Goal: Task Accomplishment & Management: Use online tool/utility

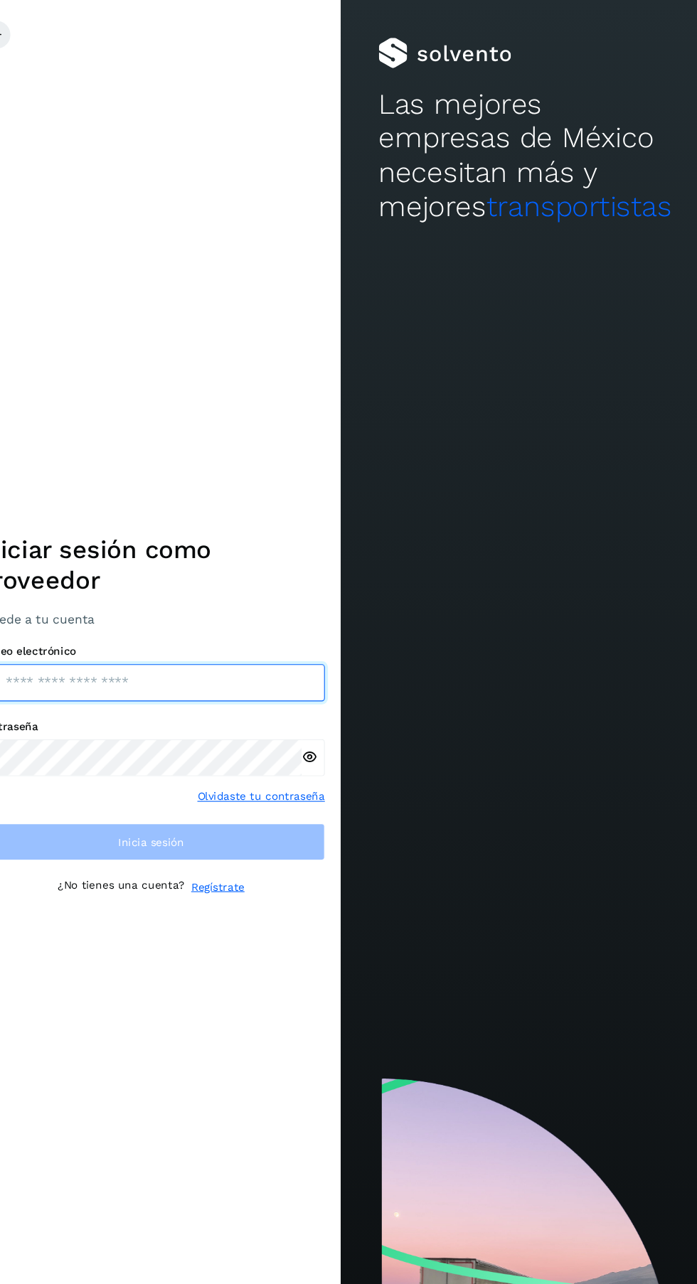
click at [220, 645] on input "email" at bounding box center [174, 628] width 320 height 34
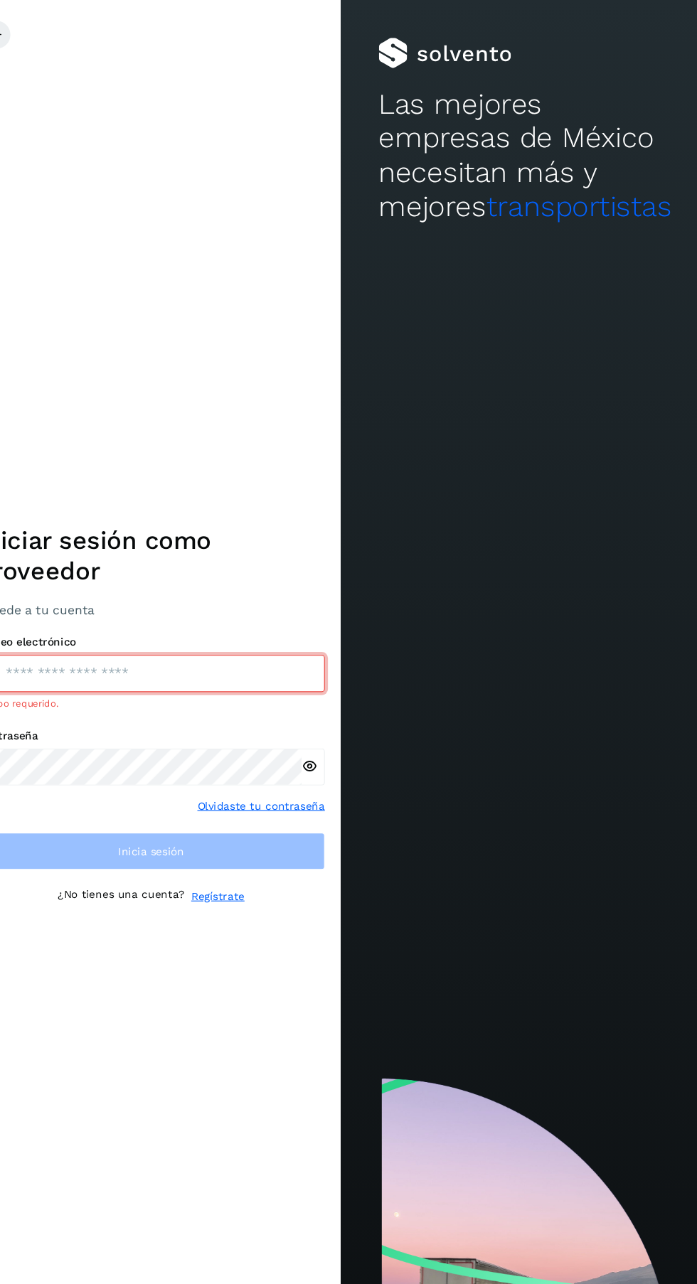
type input "**********"
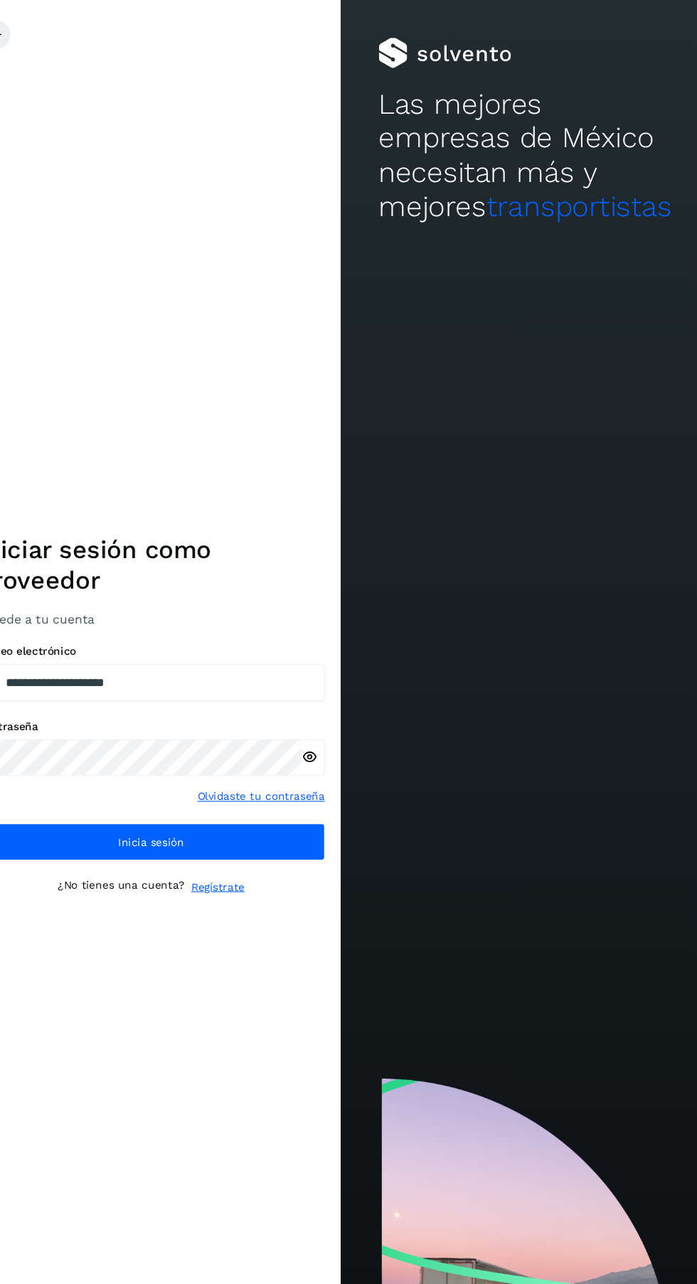
click at [271, 792] on button "Inicia sesión" at bounding box center [174, 775] width 320 height 34
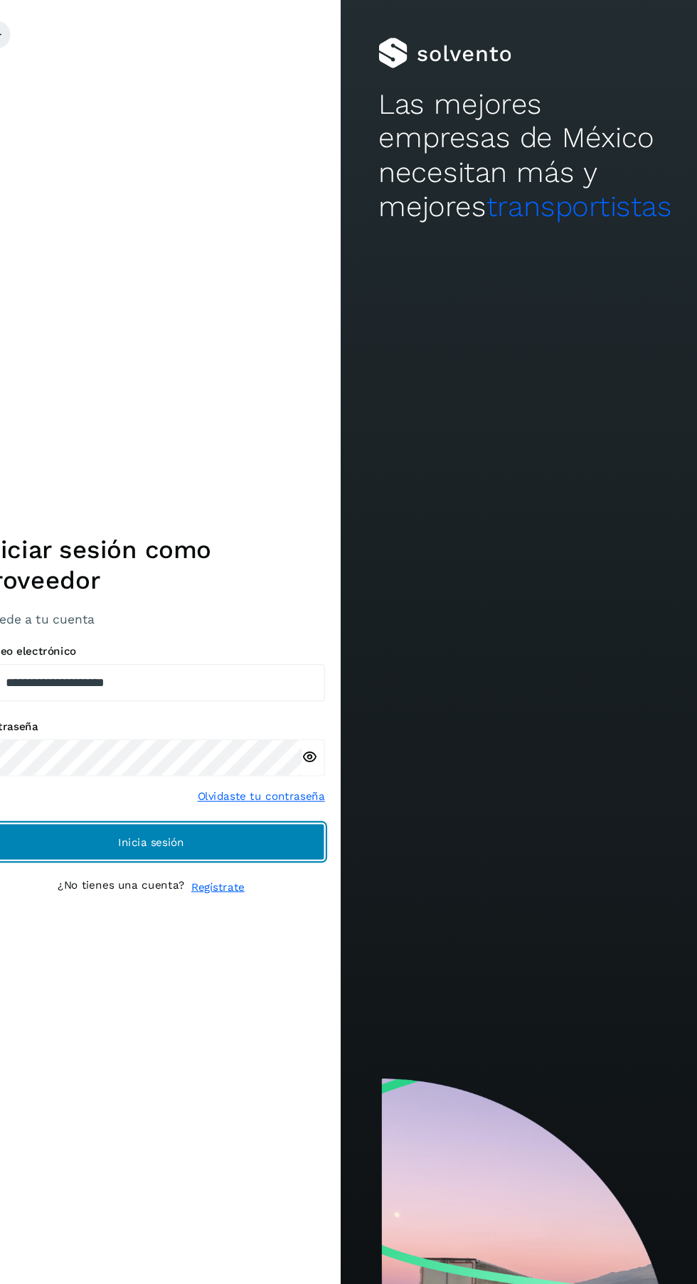
click at [265, 792] on button "Inicia sesión" at bounding box center [174, 775] width 320 height 34
click at [276, 792] on button "Inicia sesión" at bounding box center [174, 775] width 320 height 34
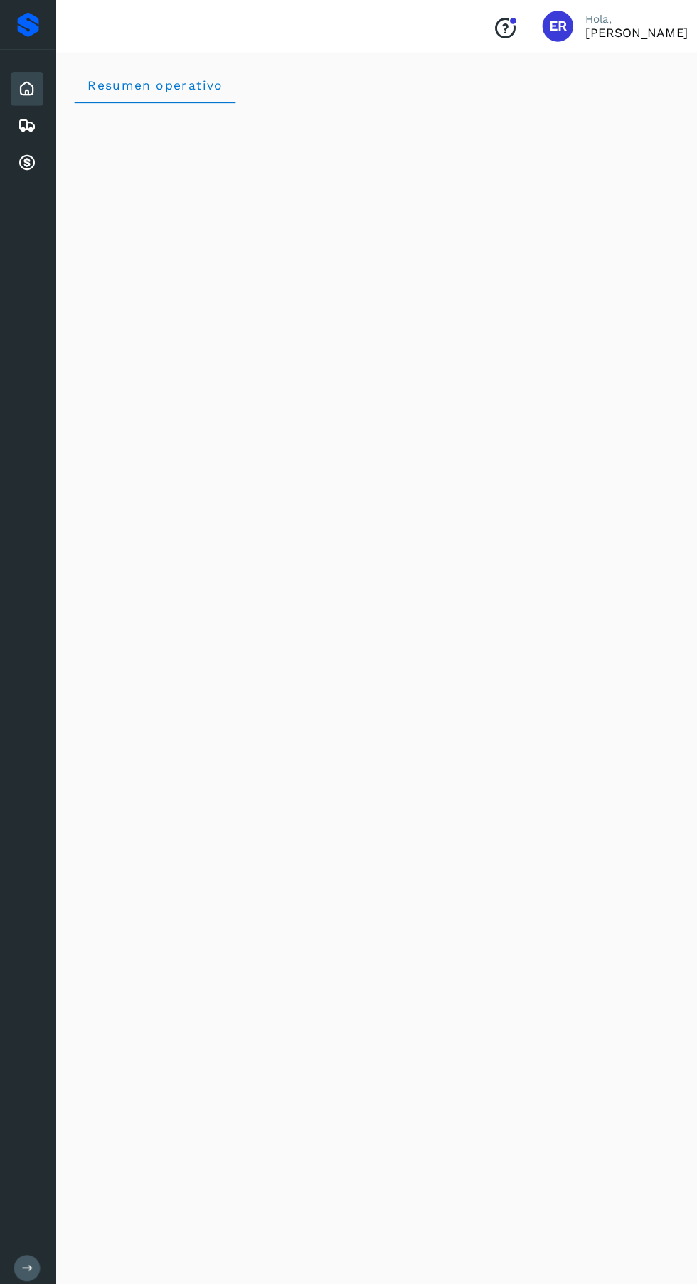
click at [24, 151] on icon at bounding box center [24, 149] width 17 height 17
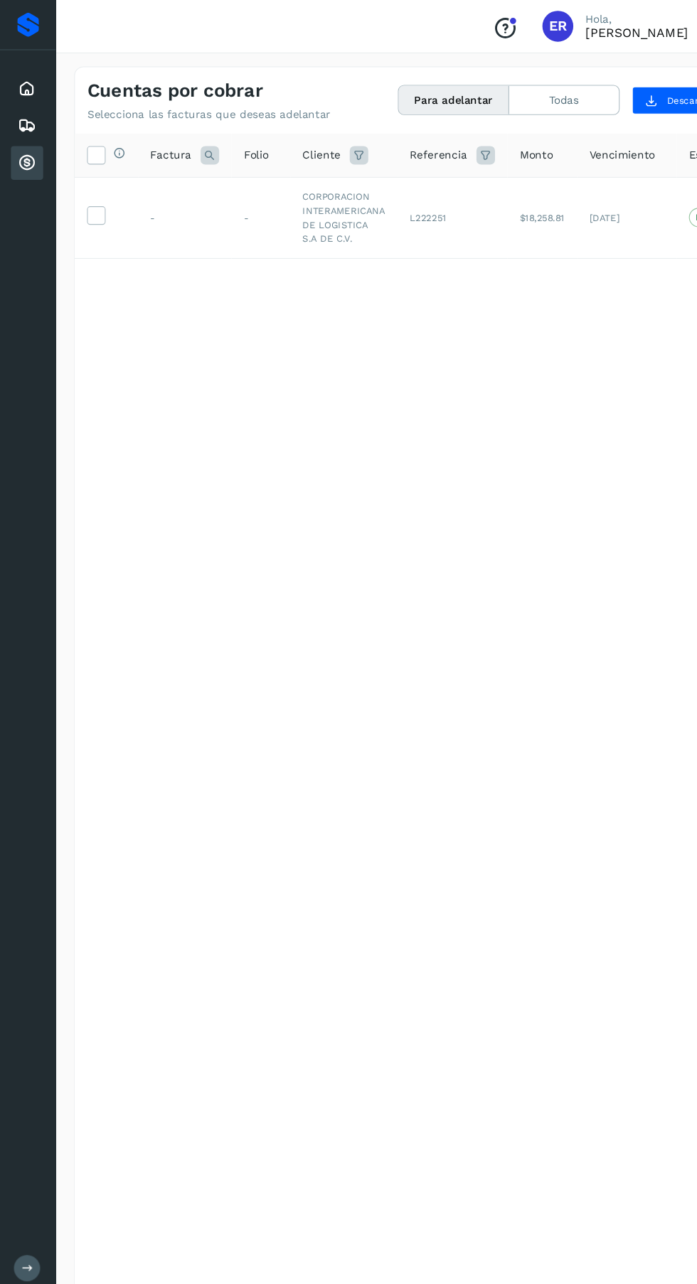
click at [97, 196] on label at bounding box center [88, 198] width 17 height 17
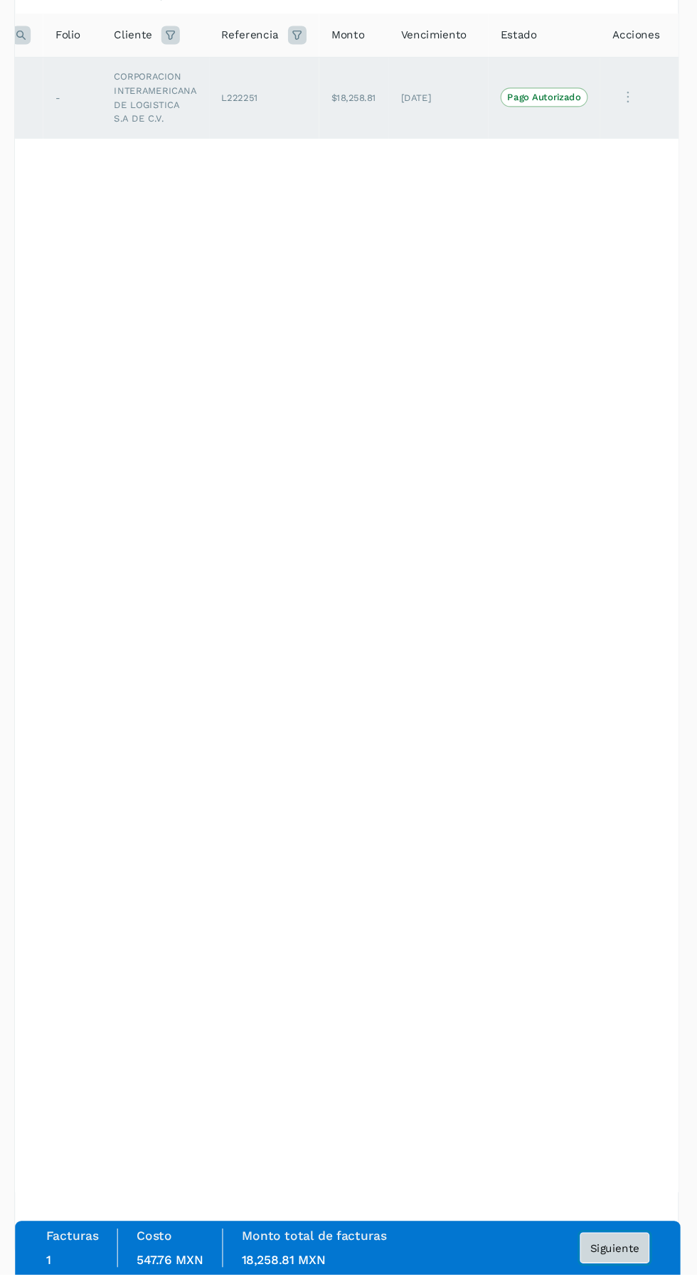
click at [620, 1264] on span "Siguiente" at bounding box center [620, 1259] width 45 height 10
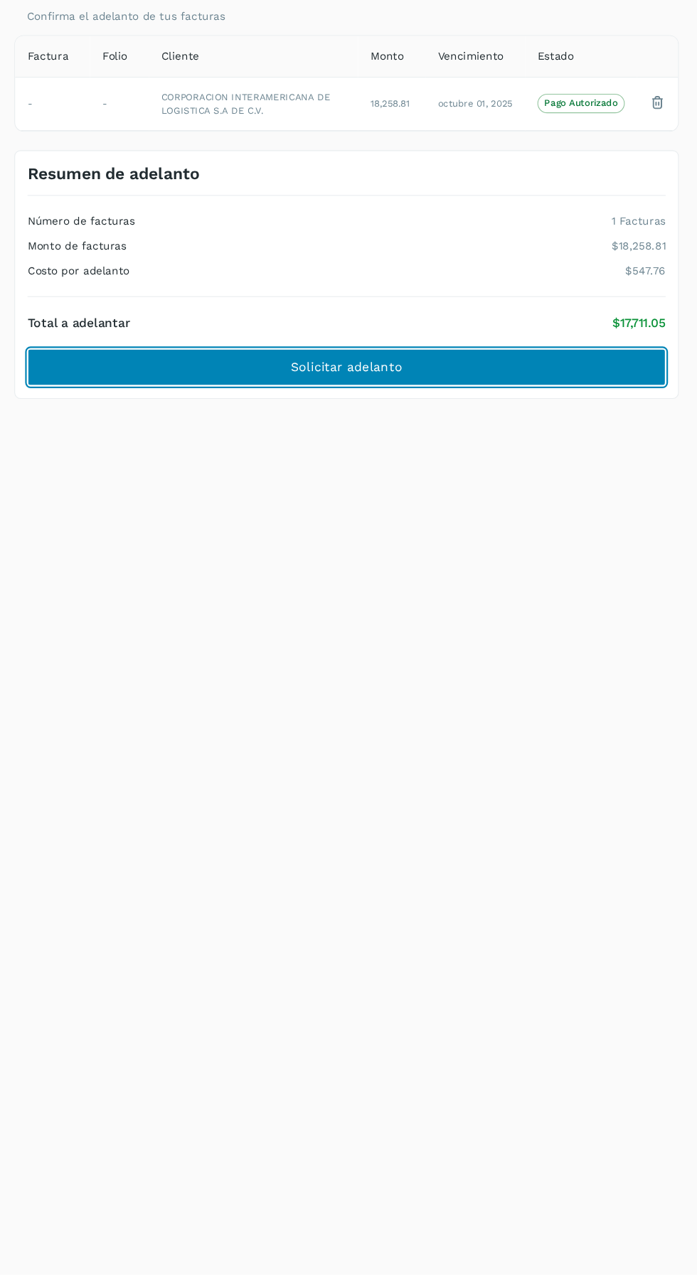
click at [579, 451] on button "Solicitar adelanto" at bounding box center [373, 448] width 587 height 34
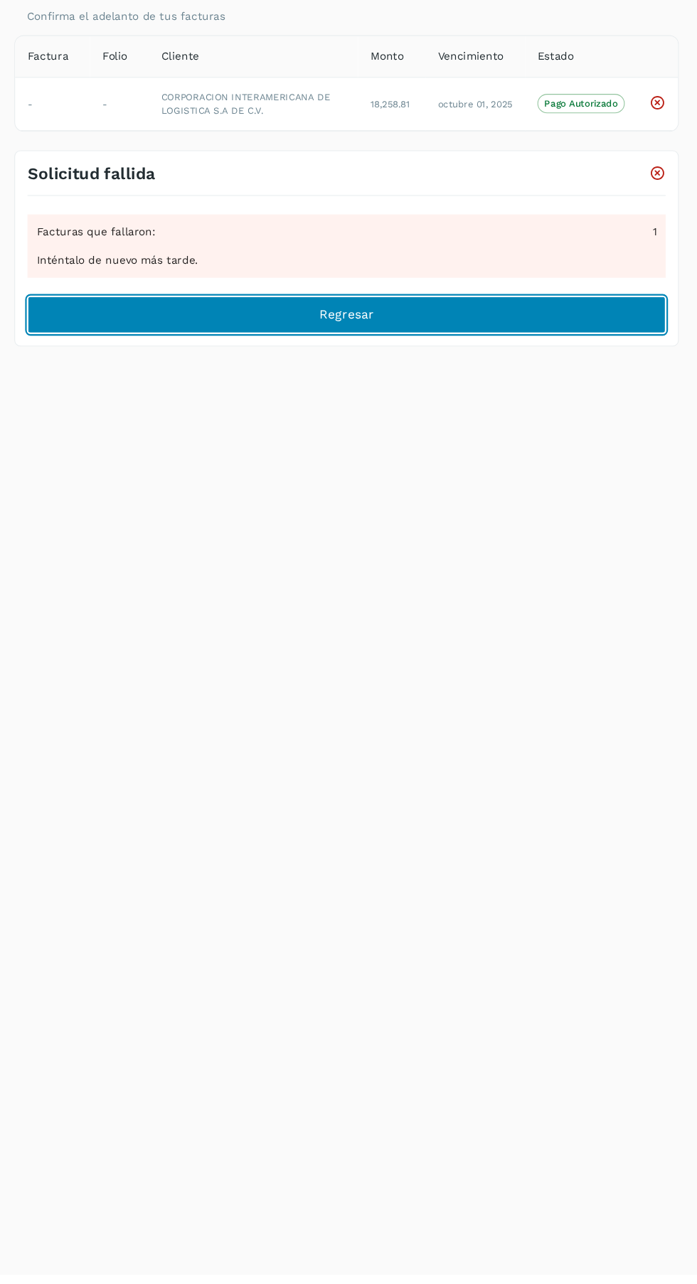
click at [406, 409] on button "Regresar" at bounding box center [373, 400] width 587 height 34
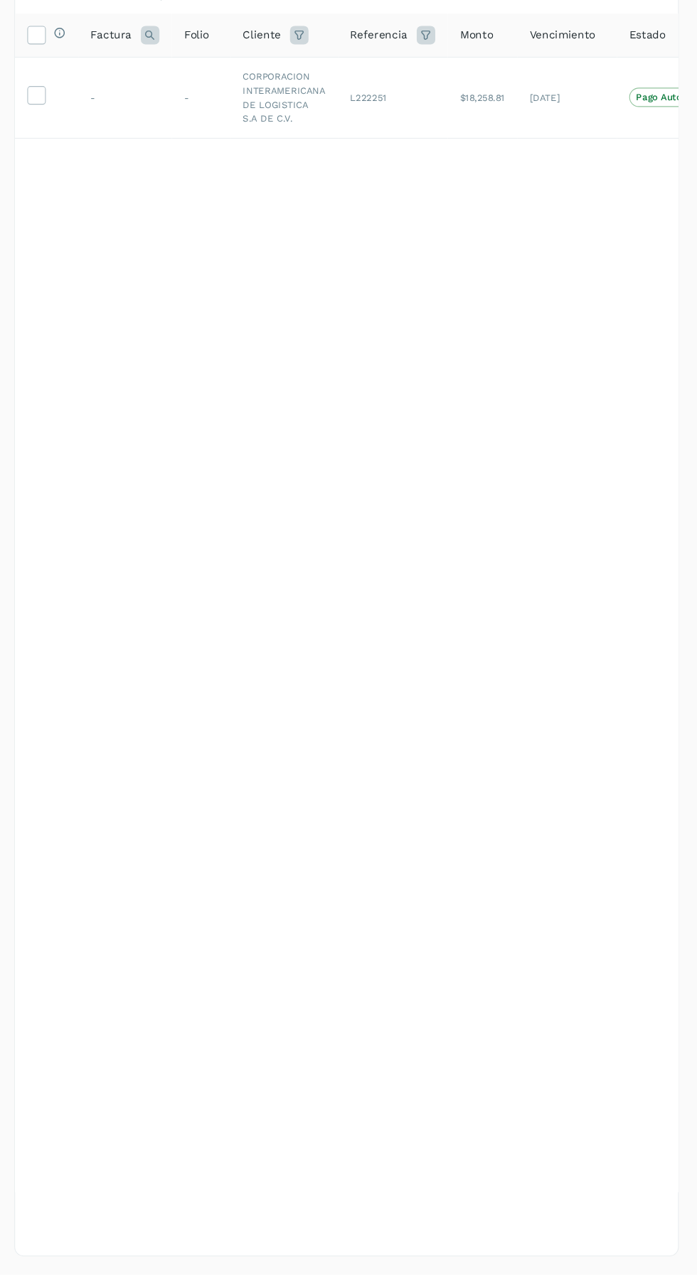
click at [92, 198] on icon at bounding box center [88, 197] width 15 height 15
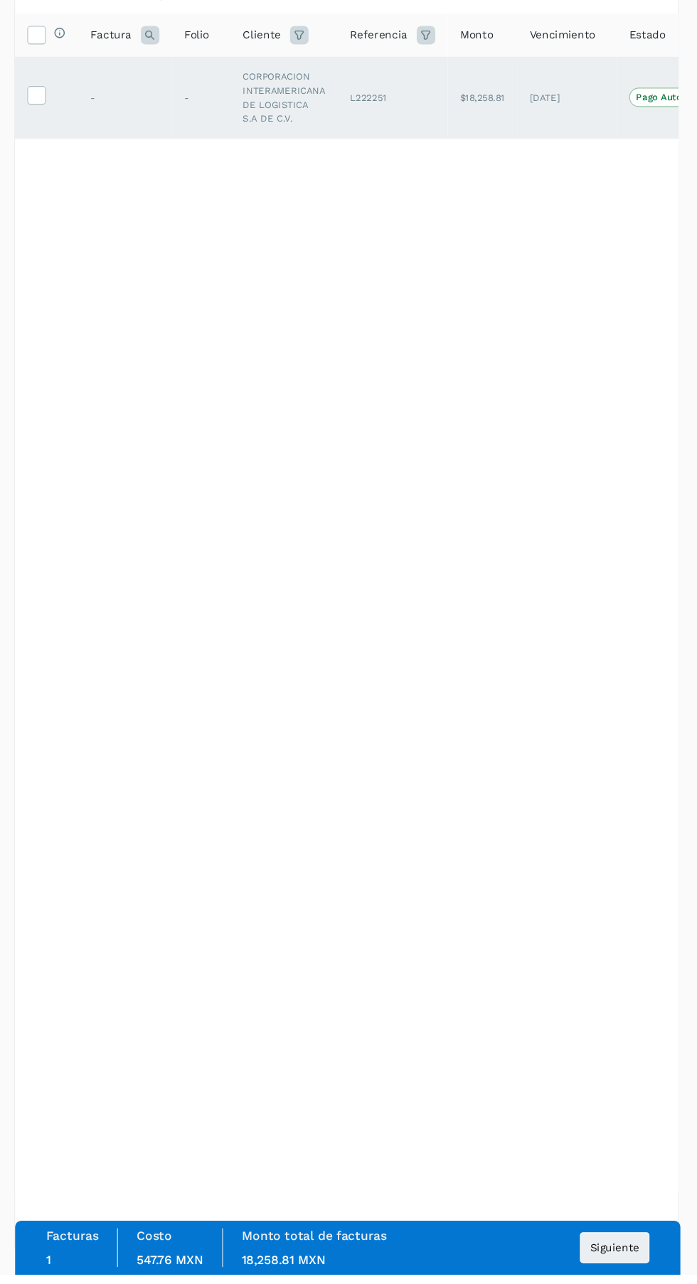
click at [495, 1277] on div "Facturas 1 Costo 547.76 MXN Monto total de facturas 18,258.81 MXN Siguiente" at bounding box center [374, 1259] width 555 height 36
click at [635, 1264] on span "Siguiente" at bounding box center [620, 1259] width 45 height 10
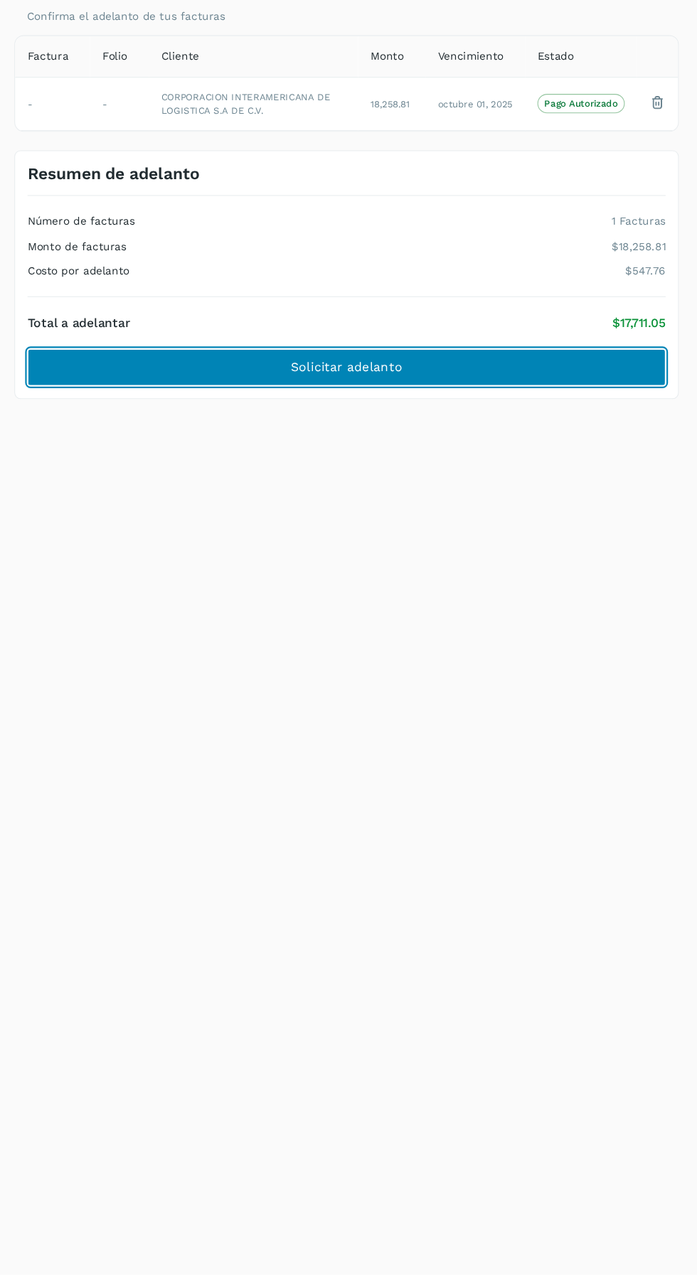
click at [512, 449] on button "Solicitar adelanto" at bounding box center [373, 448] width 587 height 34
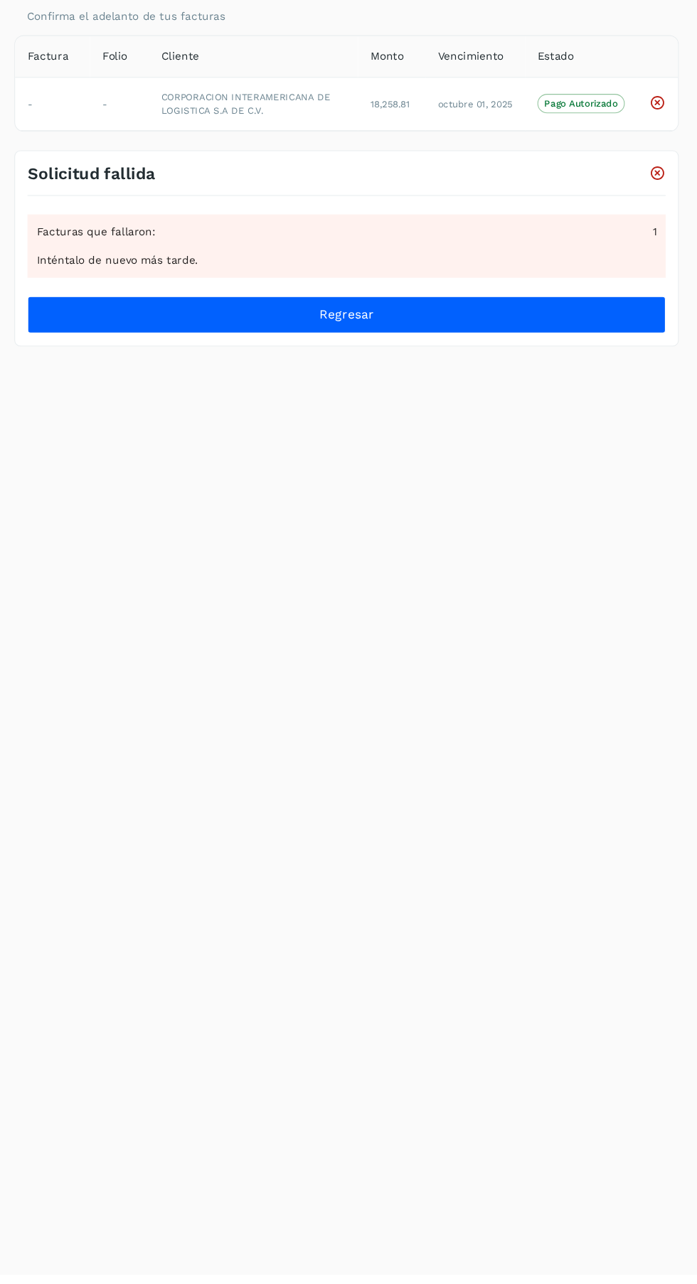
click at [667, 273] on icon at bounding box center [660, 269] width 15 height 15
click at [659, 269] on icon at bounding box center [660, 269] width 15 height 15
click at [663, 269] on icon at bounding box center [660, 269] width 15 height 15
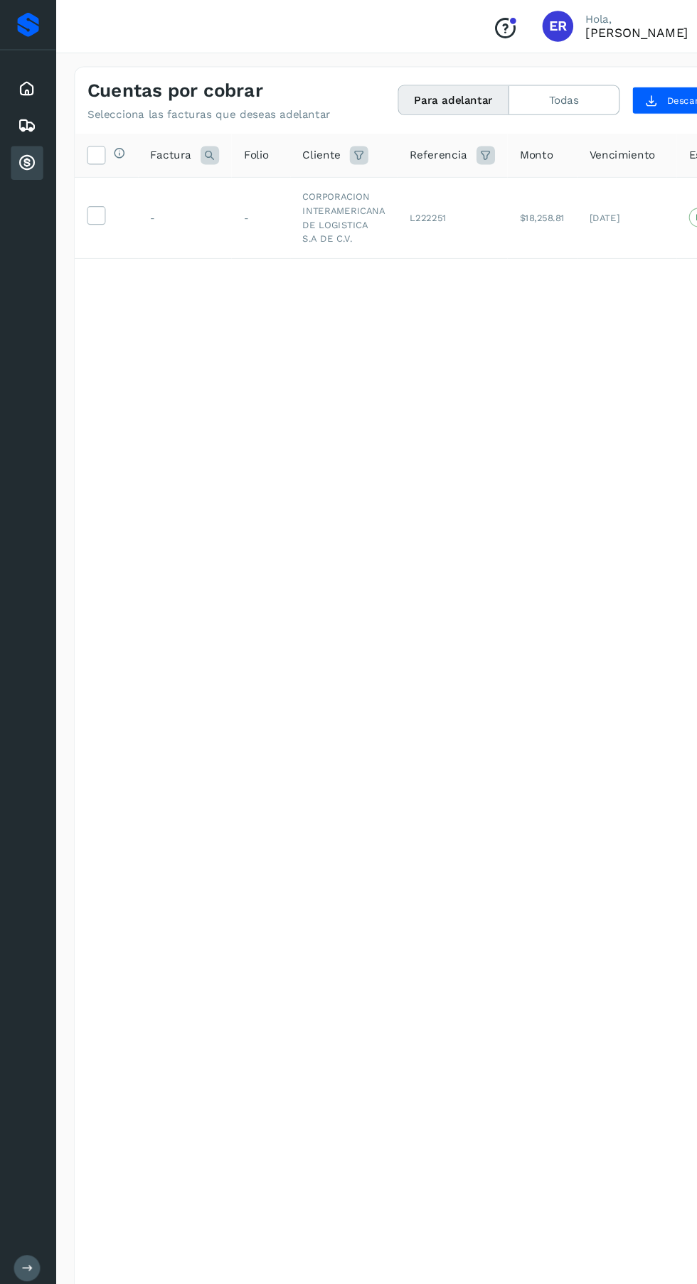
click at [87, 205] on icon at bounding box center [88, 197] width 15 height 15
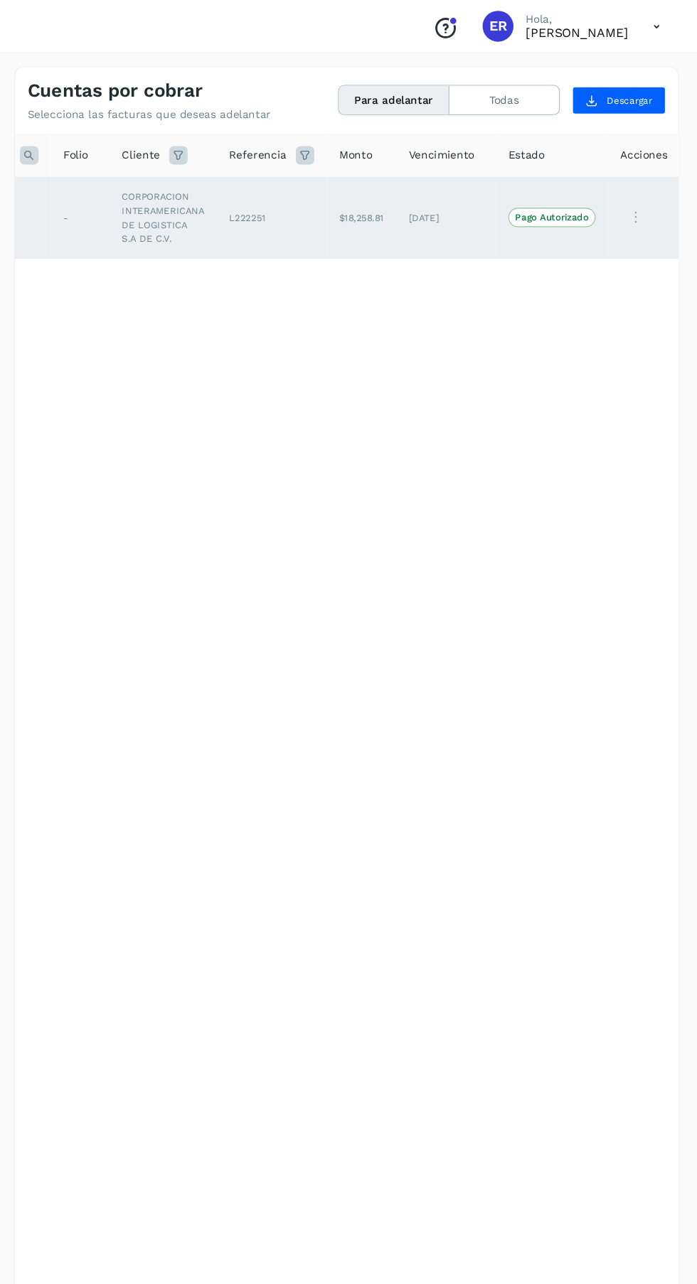
click at [545, 207] on span "Pago Autorizado" at bounding box center [562, 199] width 80 height 17
click at [558, 200] on p "Pago Autorizado" at bounding box center [563, 200] width 68 height 10
click at [643, 200] on icon at bounding box center [640, 200] width 28 height 29
click at [580, 234] on button "Ver Detalle" at bounding box center [592, 235] width 169 height 28
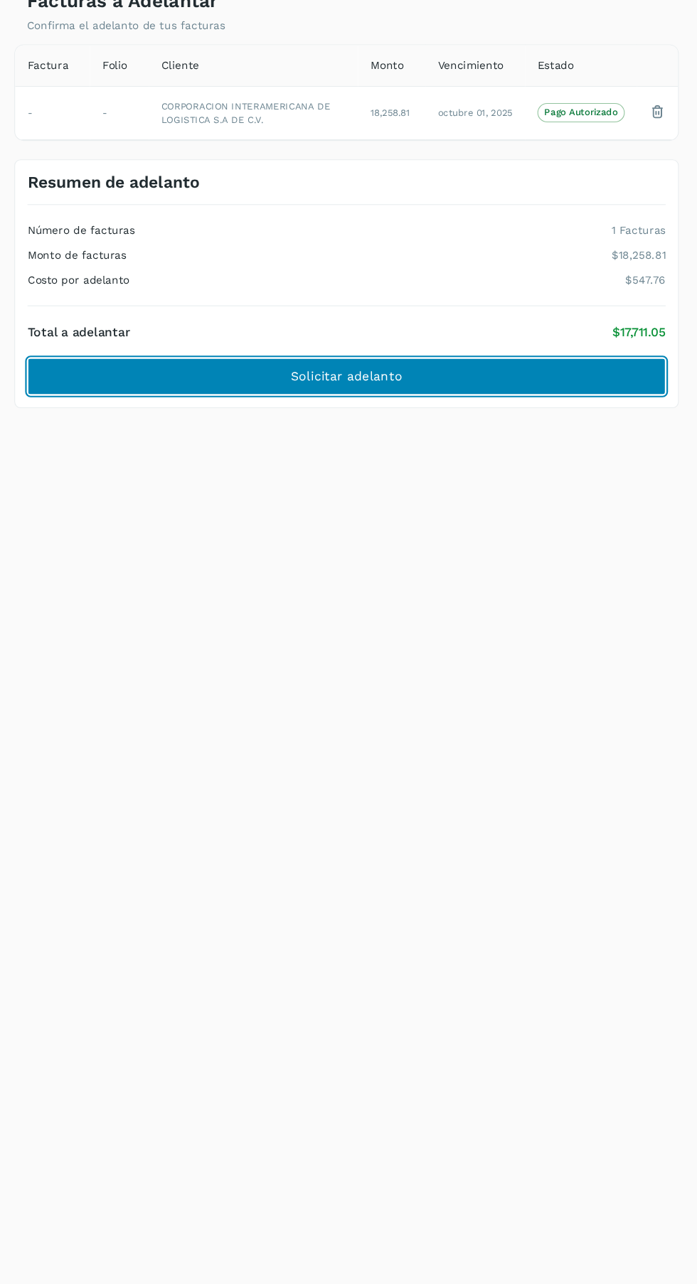
click at [441, 456] on button "Solicitar adelanto" at bounding box center [373, 448] width 587 height 34
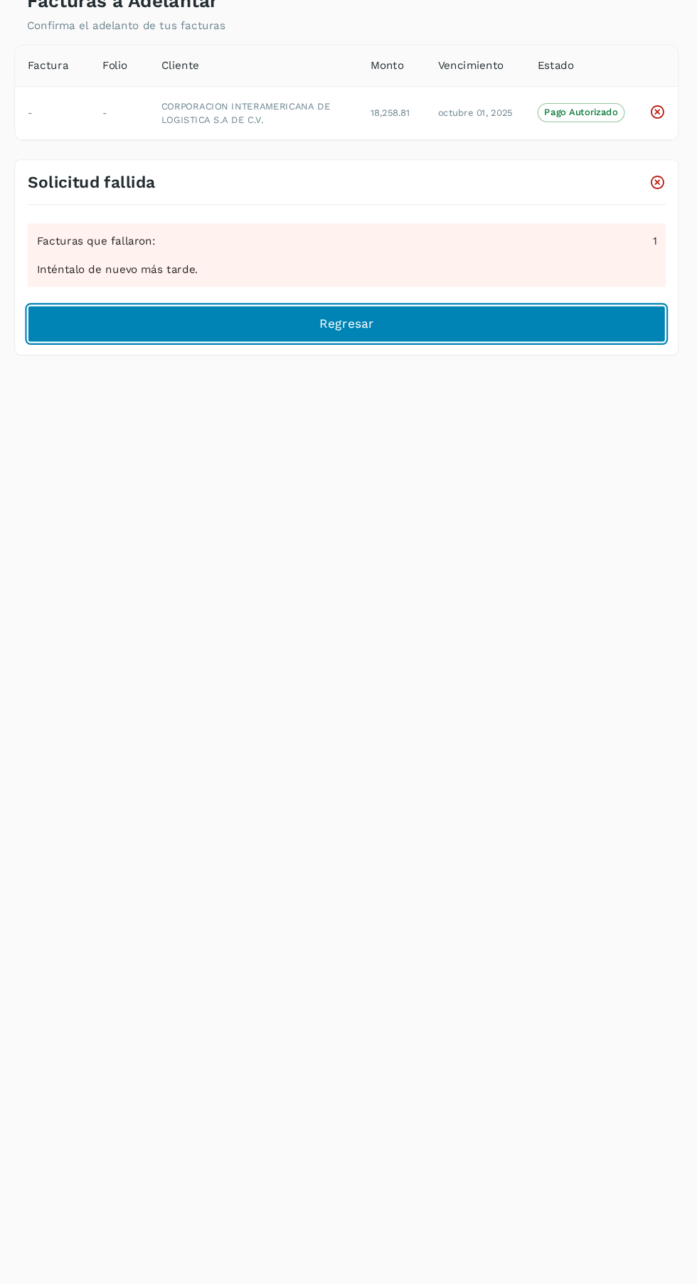
click at [539, 402] on button "Regresar" at bounding box center [373, 400] width 587 height 34
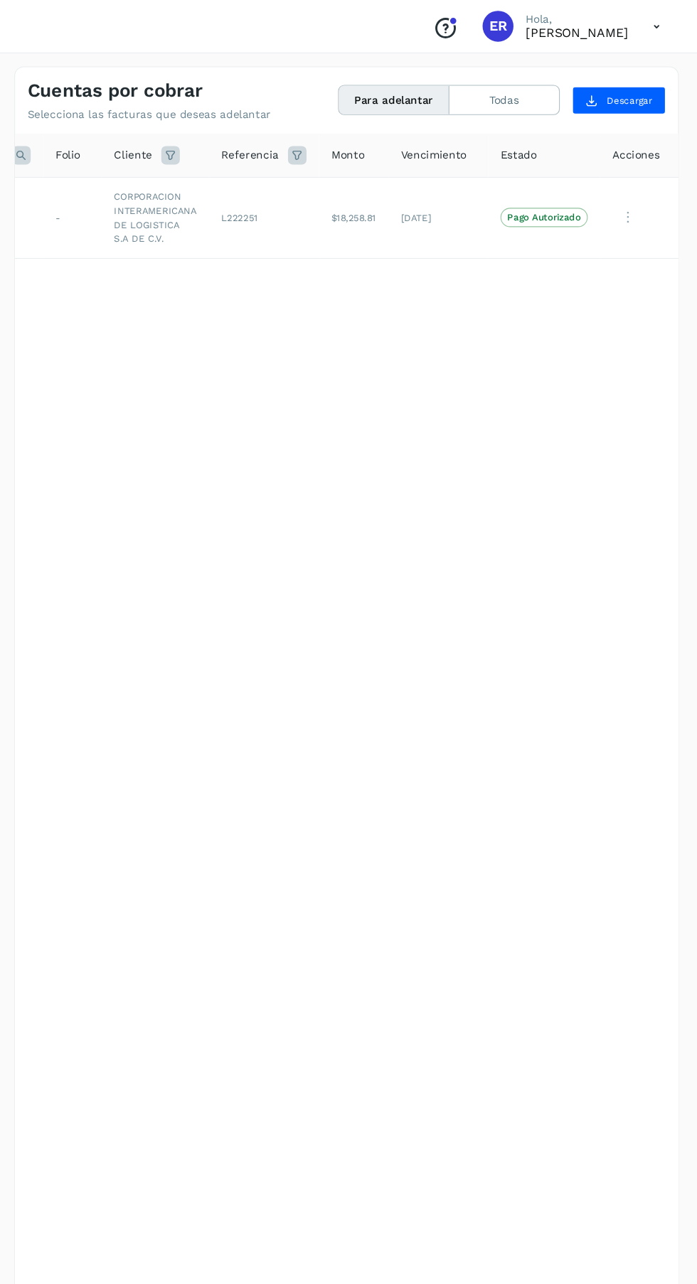
click at [659, 24] on icon at bounding box center [659, 24] width 29 height 29
click at [557, 69] on div "Cerrar sesión" at bounding box center [588, 63] width 169 height 27
